Goal: Check status: Check status

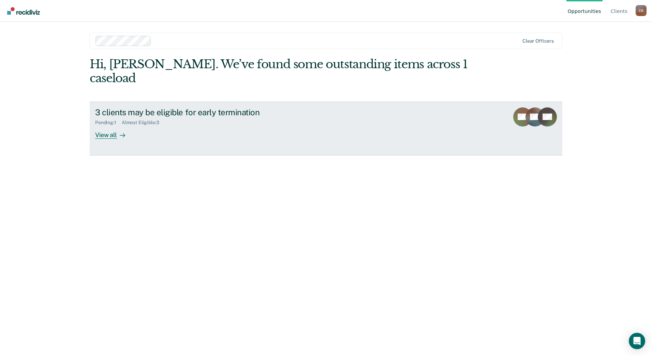
click at [176, 120] on div "3 clients may be eligible for early termination Pending : 1 Almost Eligible : 3…" at bounding box center [223, 122] width 256 height 31
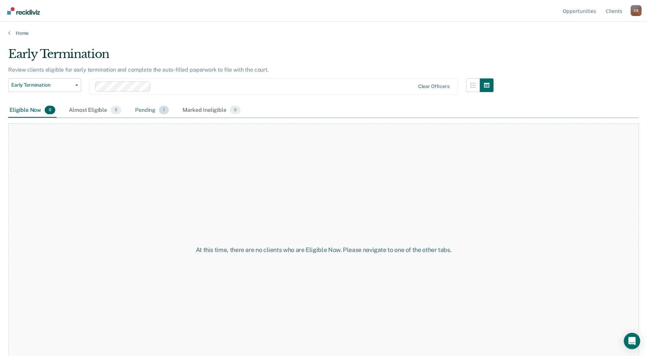
click at [146, 109] on div "Pending 1" at bounding box center [152, 110] width 37 height 15
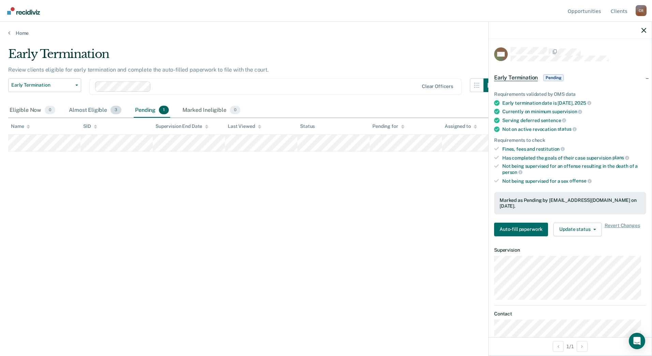
click at [96, 107] on div "Almost Eligible 3" at bounding box center [95, 110] width 55 height 15
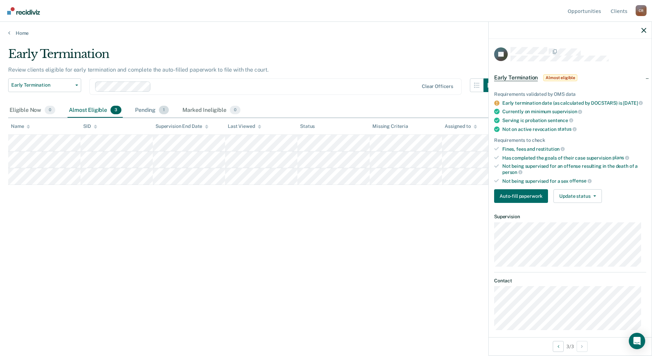
click at [148, 111] on div "Pending 1" at bounding box center [152, 110] width 37 height 15
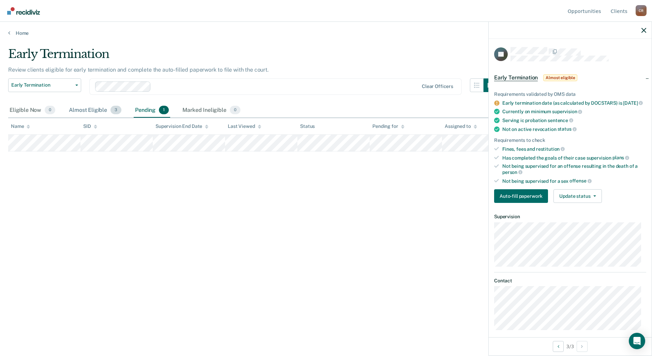
click at [97, 113] on div "Almost Eligible 3" at bounding box center [95, 110] width 55 height 15
